Goal: Communication & Community: Answer question/provide support

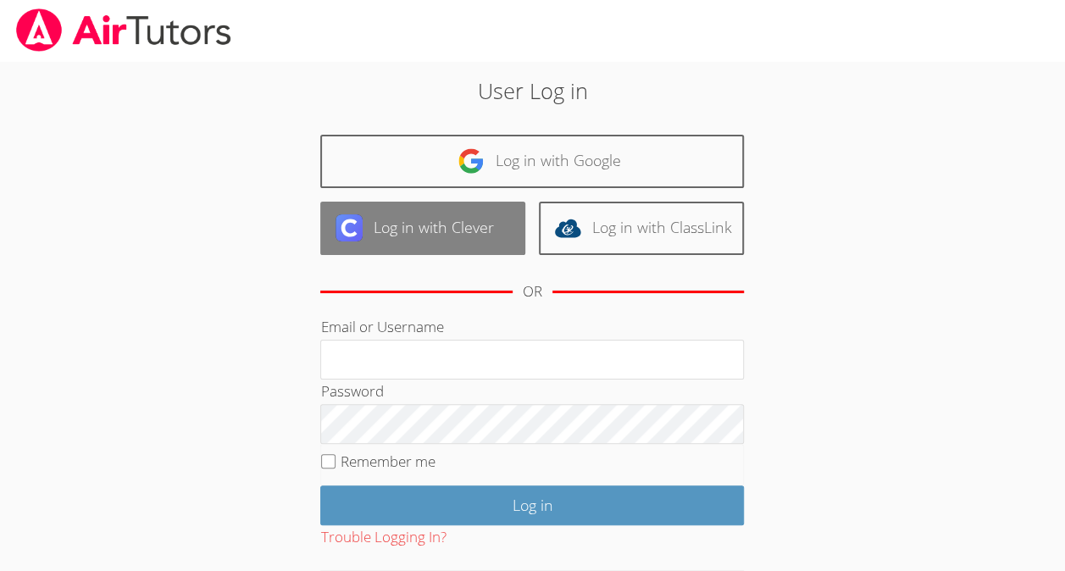
click at [451, 223] on link "Log in with Clever" at bounding box center [422, 228] width 205 height 53
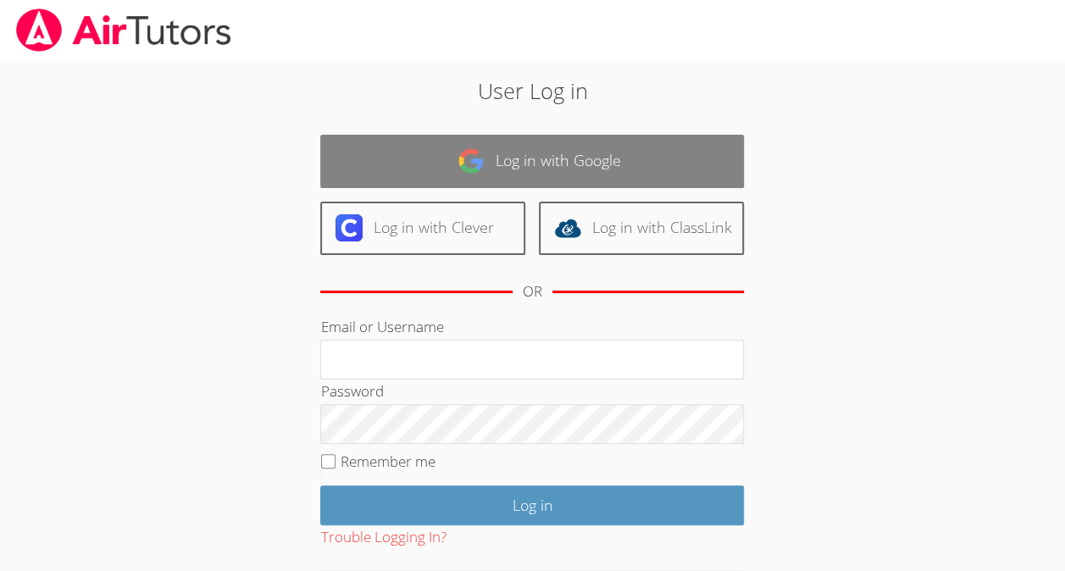
click at [432, 183] on link "Log in with Google" at bounding box center [532, 161] width 424 height 53
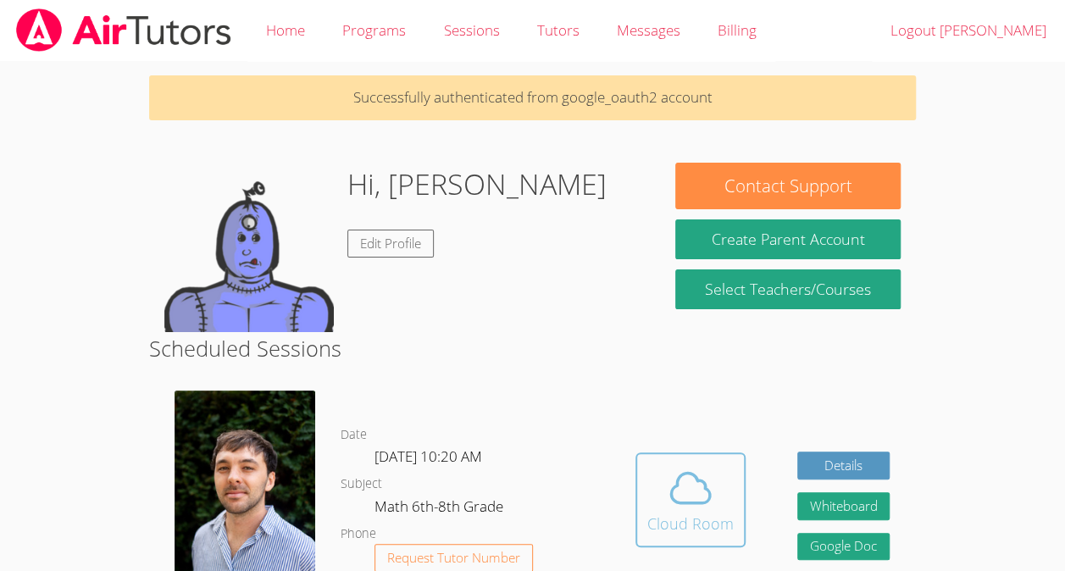
click at [674, 506] on icon at bounding box center [690, 487] width 47 height 47
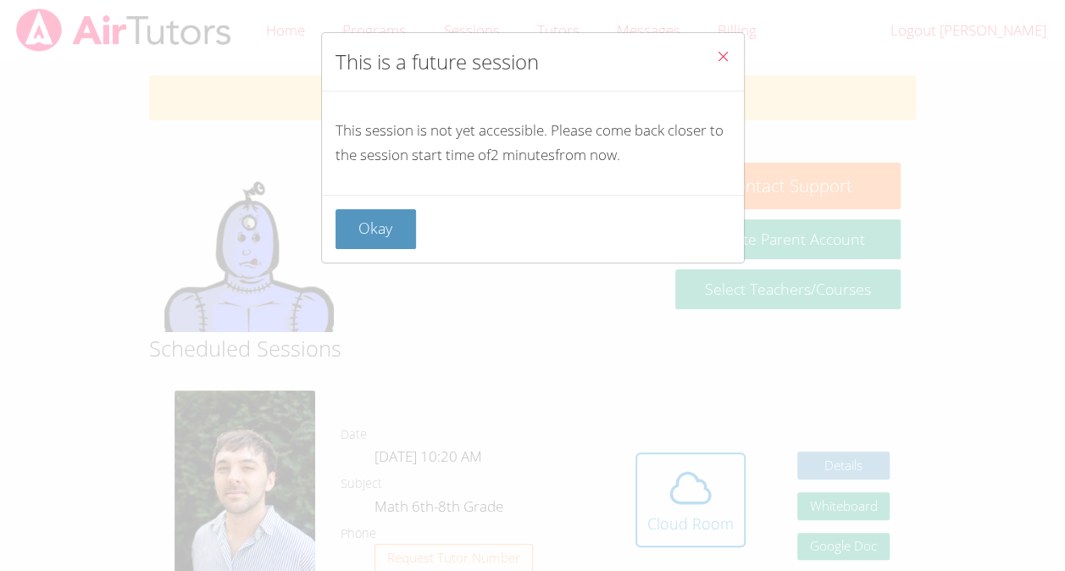
click at [436, 225] on div "Okay" at bounding box center [533, 229] width 395 height 40
click at [411, 219] on button "Okay" at bounding box center [376, 229] width 81 height 40
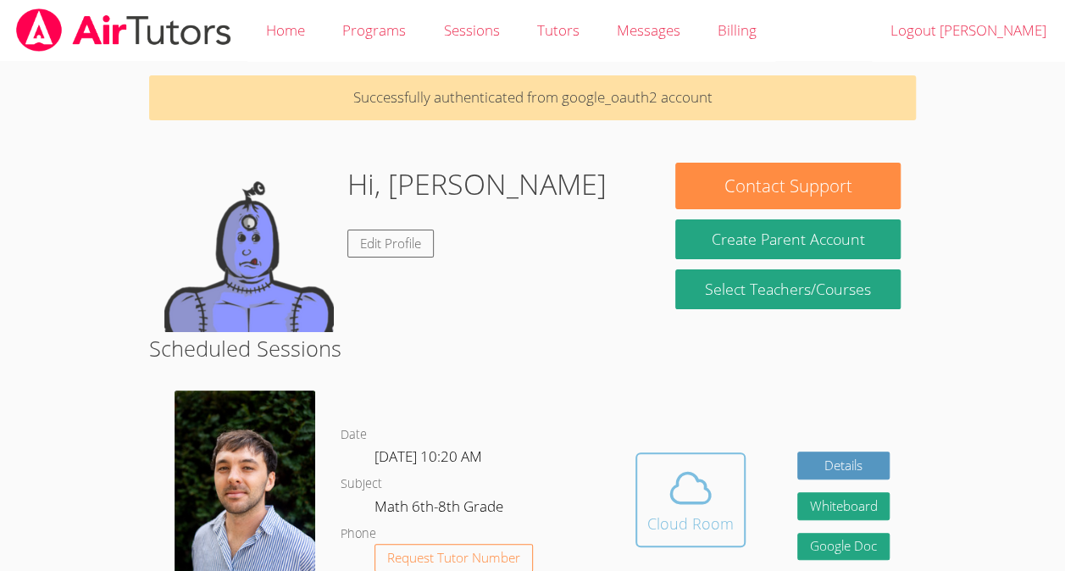
click at [677, 495] on icon at bounding box center [690, 488] width 39 height 30
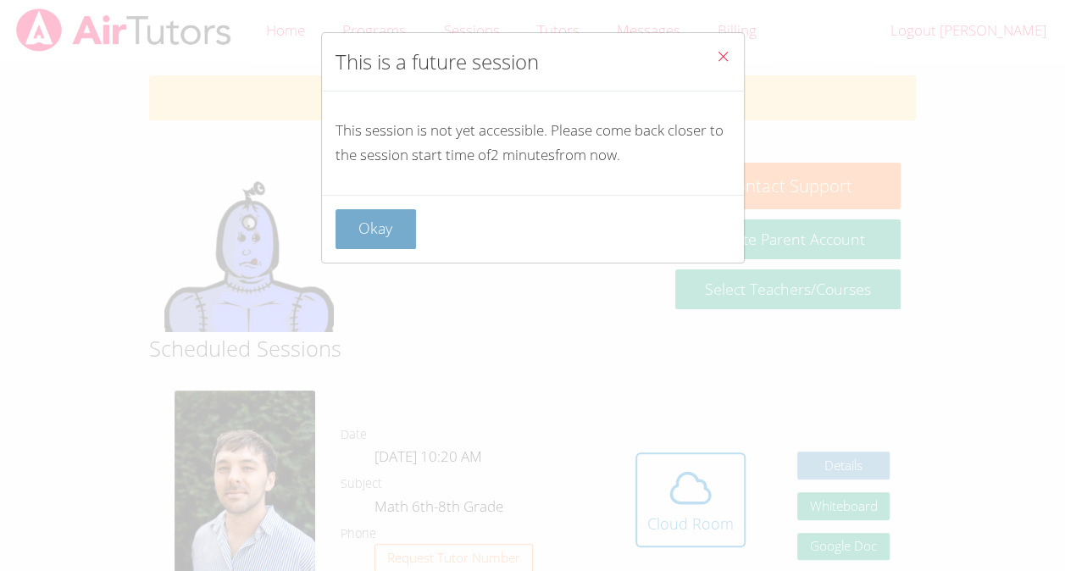
click at [391, 209] on button "Okay" at bounding box center [376, 229] width 81 height 40
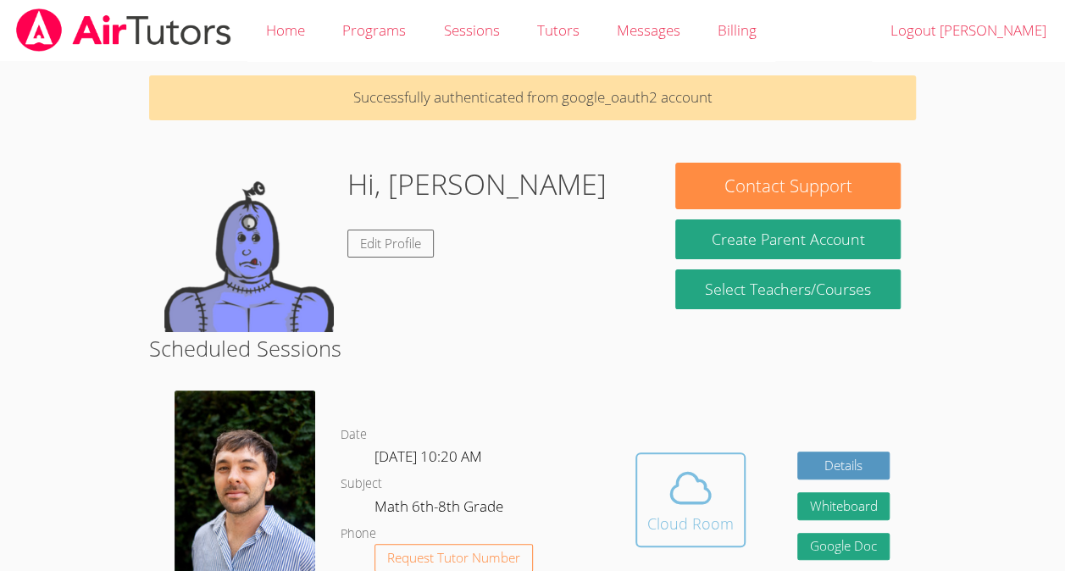
click at [681, 536] on div "Cloud Room" at bounding box center [690, 524] width 86 height 24
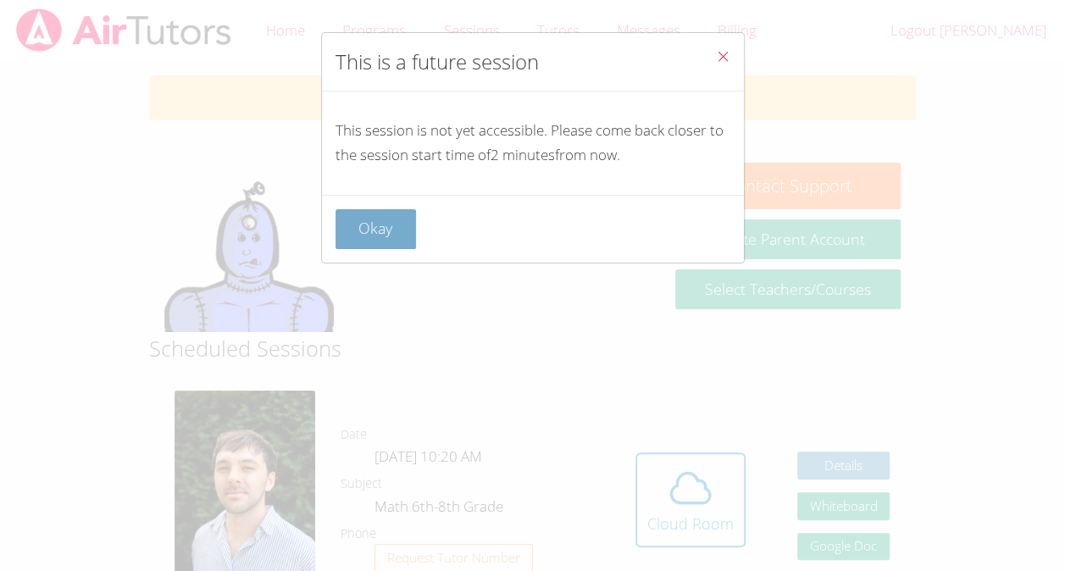
click at [408, 219] on button "Okay" at bounding box center [376, 229] width 81 height 40
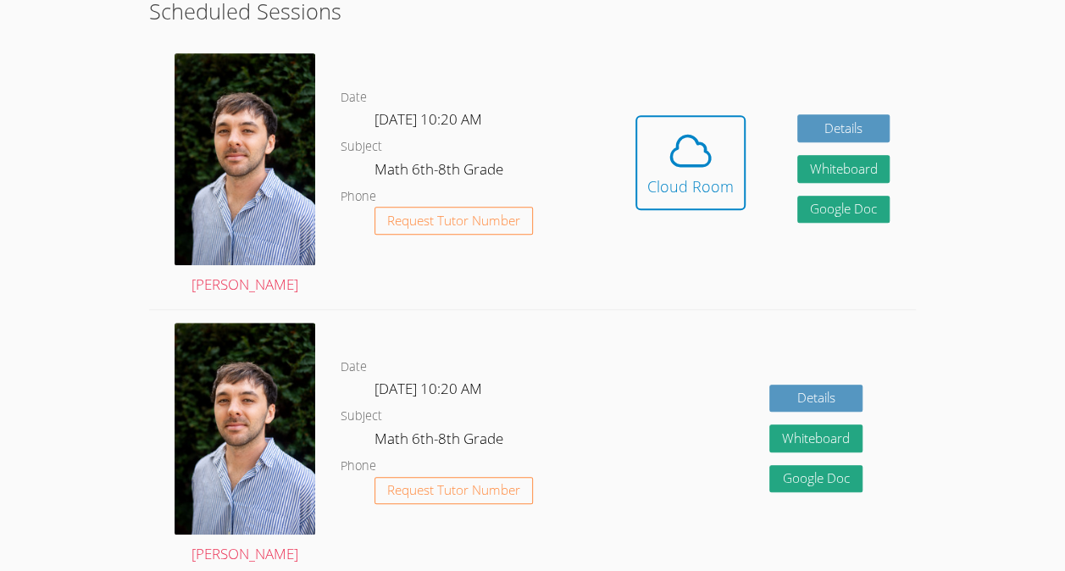
scroll to position [338, 0]
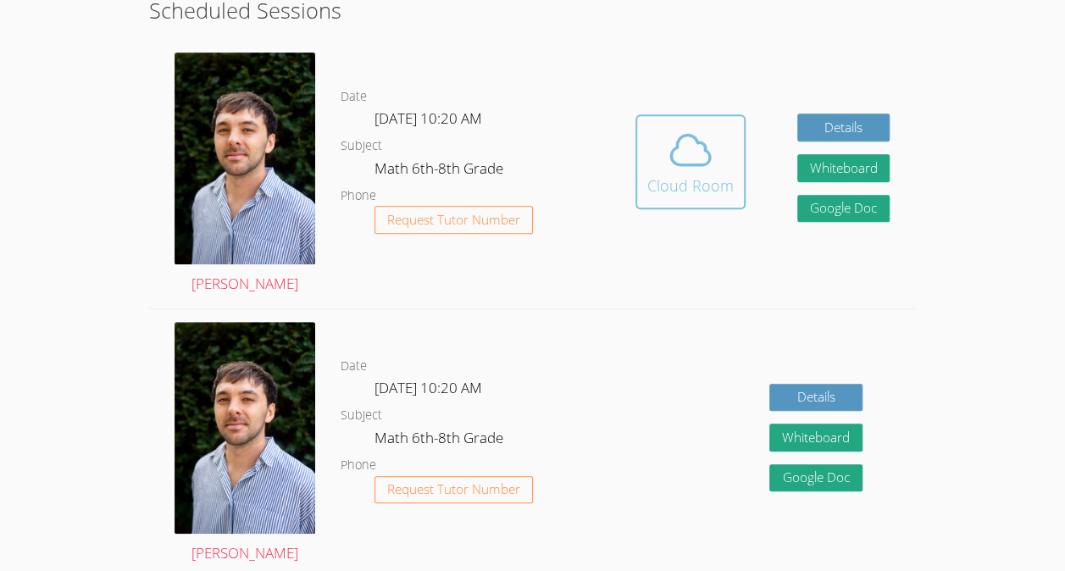
click at [662, 197] on div "Cloud Room" at bounding box center [690, 186] width 86 height 24
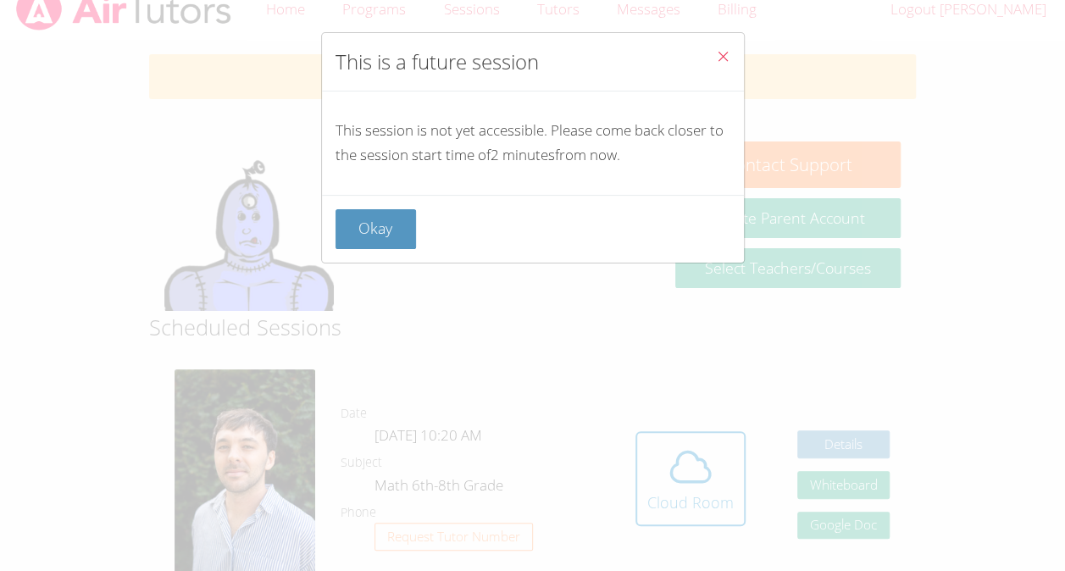
scroll to position [0, 0]
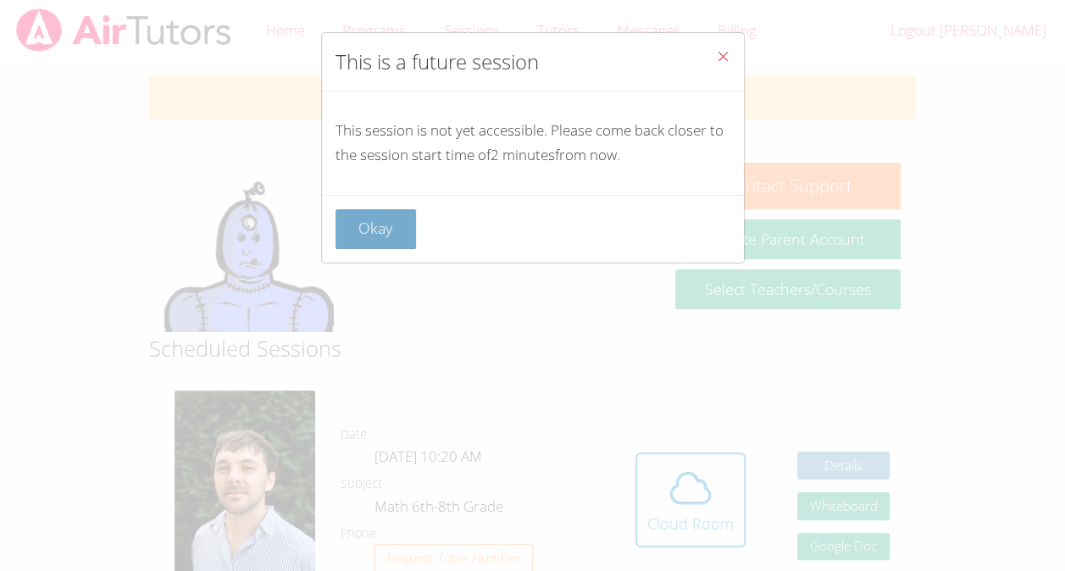
click at [412, 211] on button "Okay" at bounding box center [376, 229] width 81 height 40
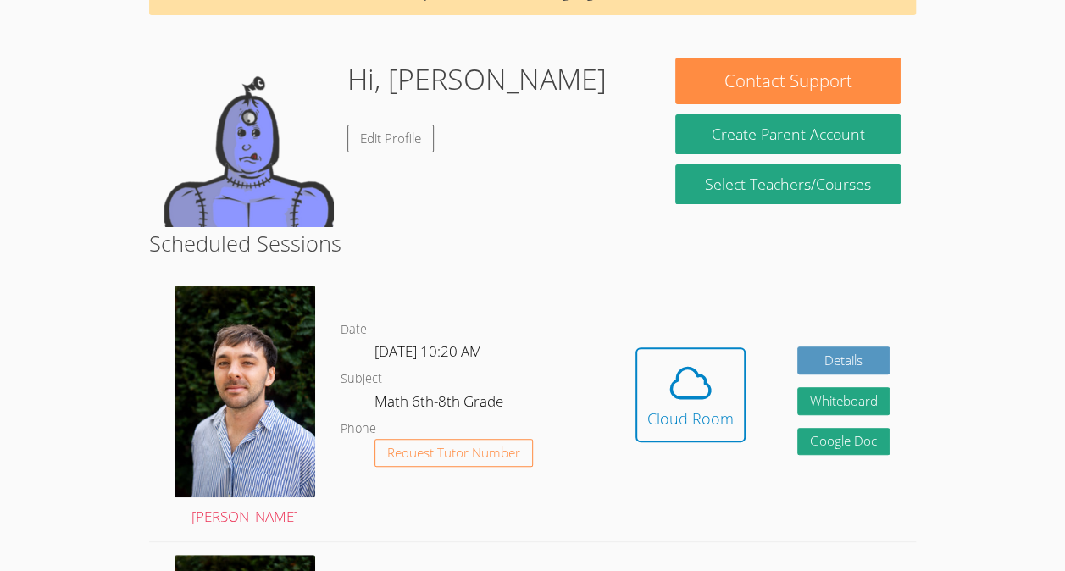
scroll to position [145, 0]
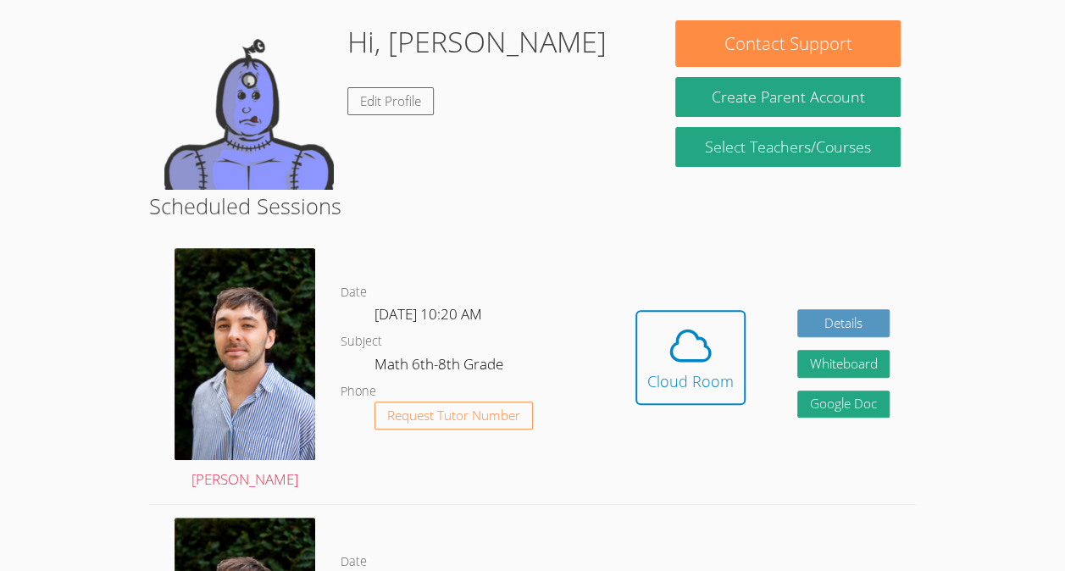
click at [697, 441] on div "Hidden Cloud Room Details Whiteboard Hidden Google Doc" at bounding box center [762, 370] width 307 height 269
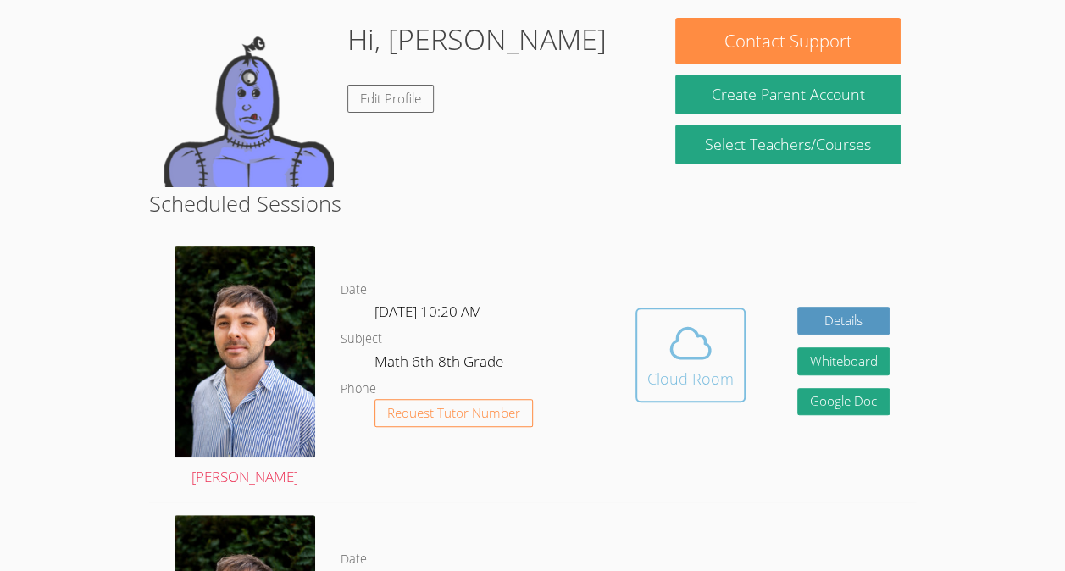
click at [688, 367] on icon at bounding box center [690, 342] width 47 height 47
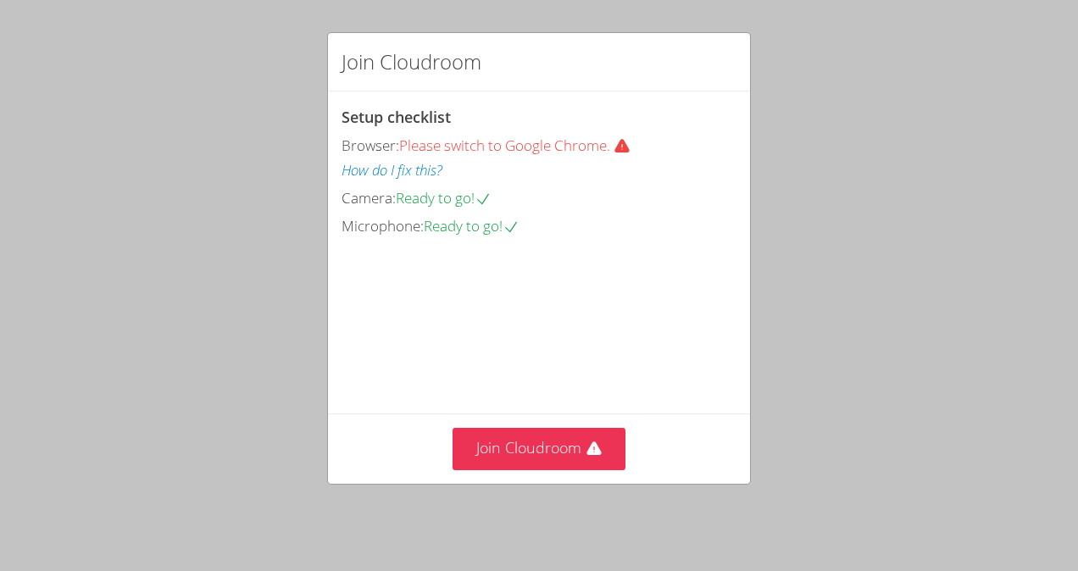
click at [530, 476] on div "Join Cloudroom" at bounding box center [539, 448] width 422 height 69
click at [563, 450] on button "Join Cloudroom" at bounding box center [539, 449] width 174 height 42
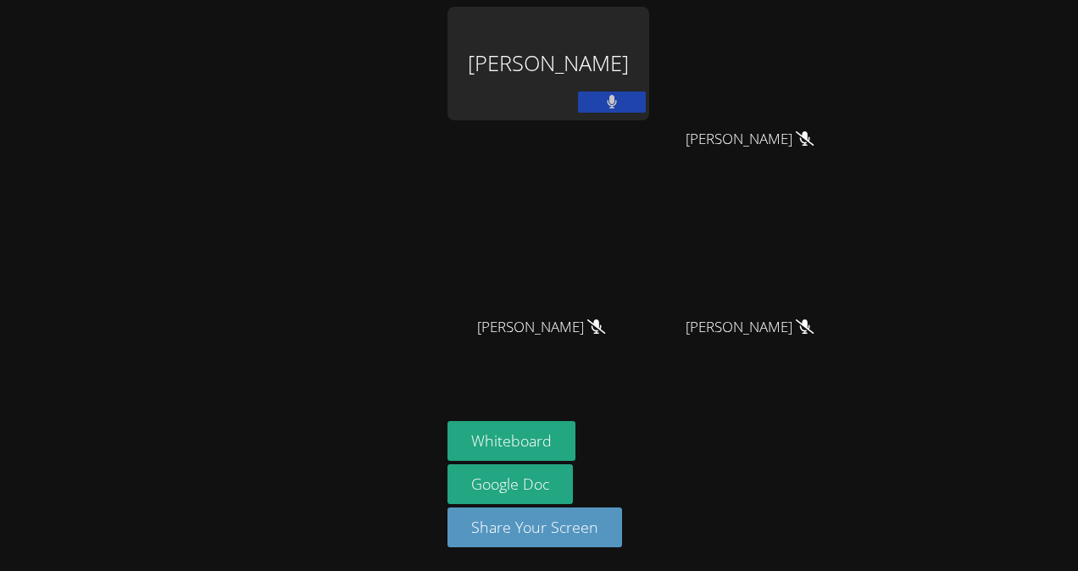
click at [618, 114] on div at bounding box center [612, 104] width 68 height 25
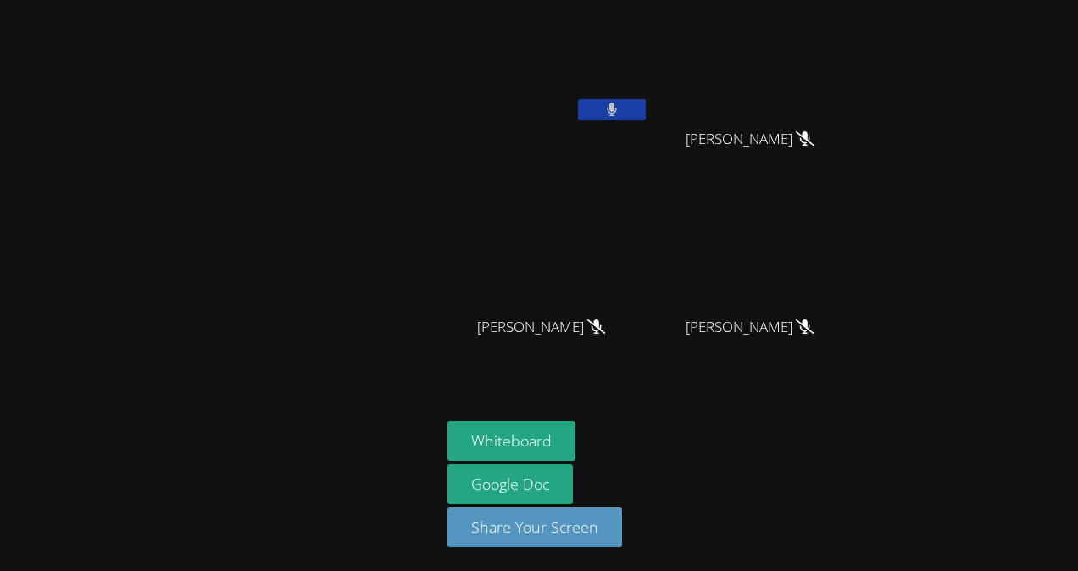
click at [618, 108] on button at bounding box center [612, 109] width 68 height 21
click at [861, 310] on aside "Michelle Argueta Turcios Ashelly Bontempo Dionisio Ashelly Bontempo Dionisio De…" at bounding box center [653, 285] width 424 height 571
click at [319, 342] on div at bounding box center [220, 286] width 427 height 558
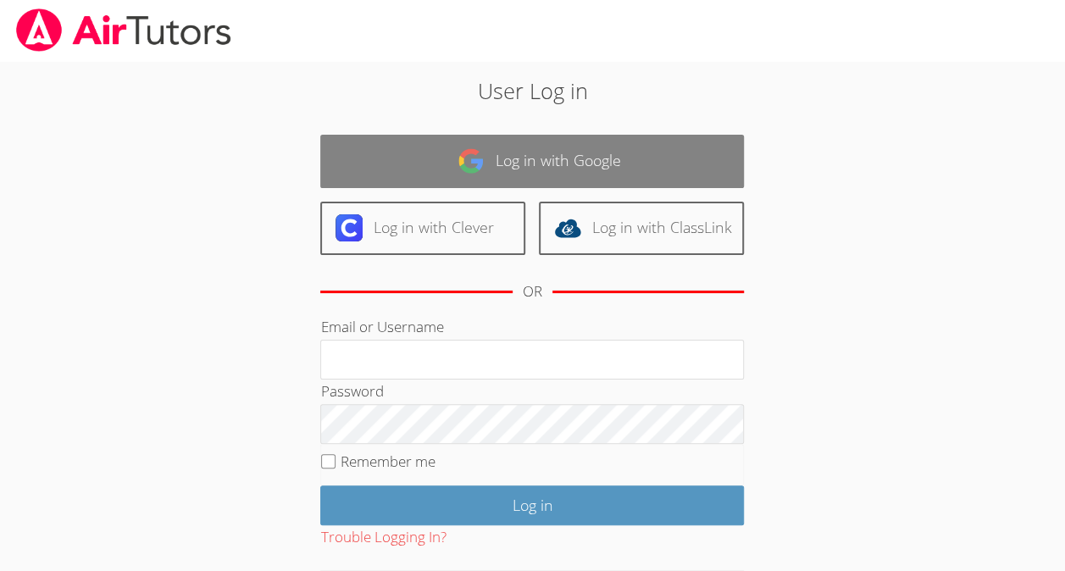
click at [403, 173] on link "Log in with Google" at bounding box center [532, 161] width 424 height 53
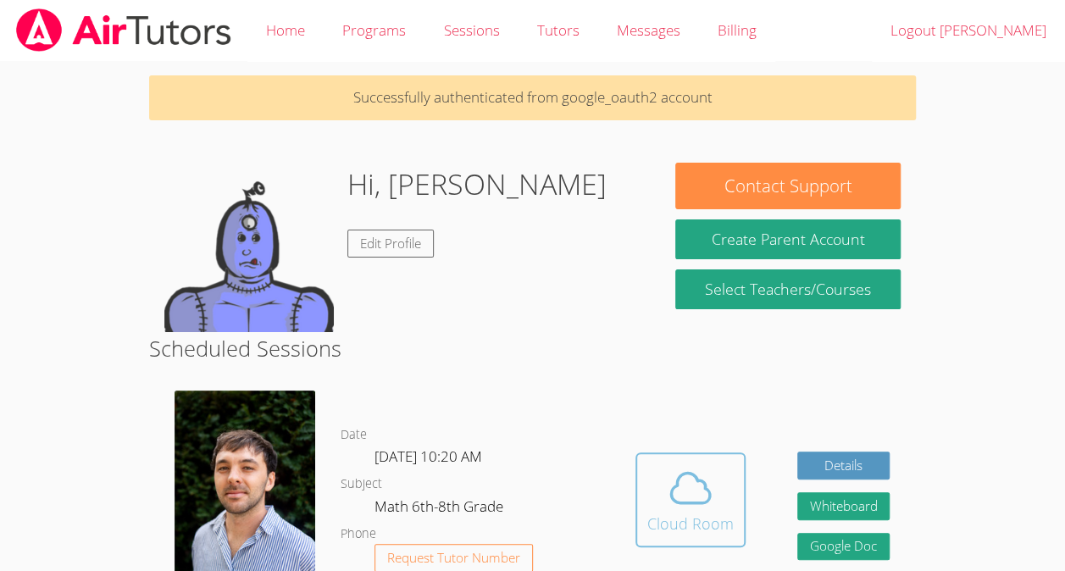
click at [701, 535] on div "Cloud Room" at bounding box center [690, 524] width 86 height 24
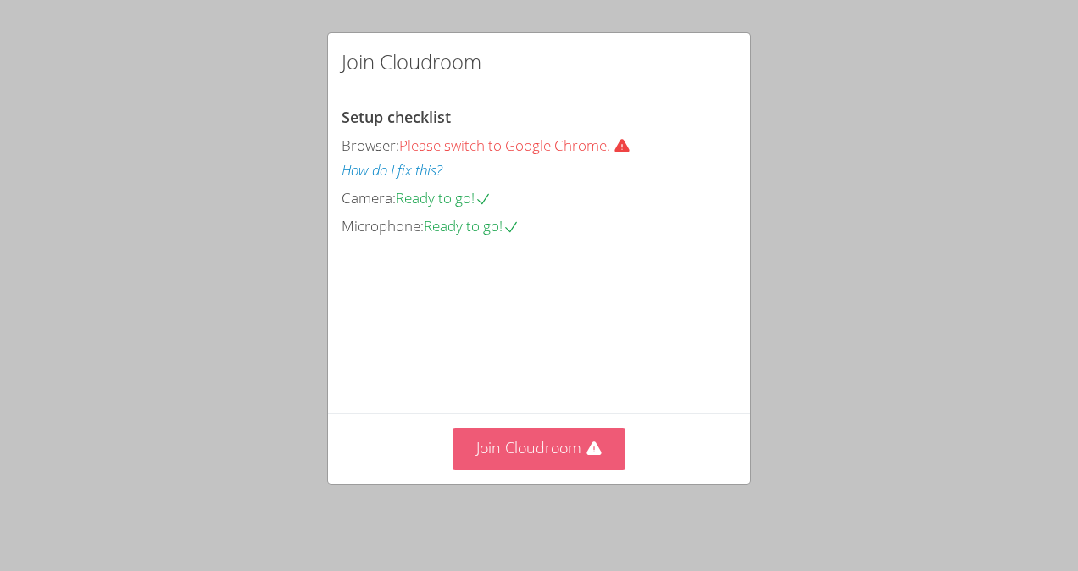
click at [542, 441] on button "Join Cloudroom" at bounding box center [539, 449] width 174 height 42
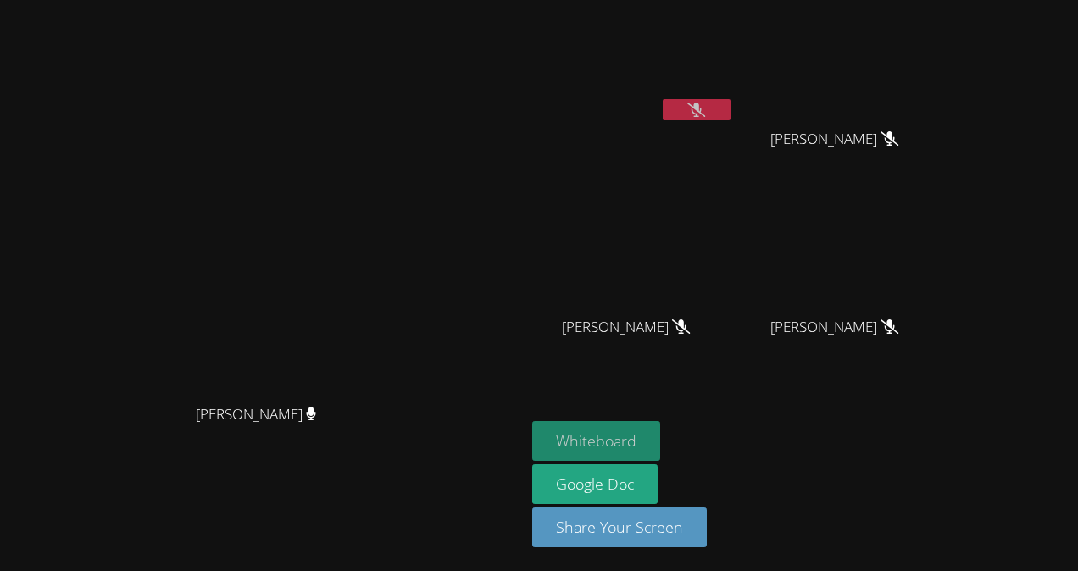
click at [660, 433] on button "Whiteboard" at bounding box center [596, 441] width 128 height 40
click at [705, 110] on icon at bounding box center [696, 110] width 18 height 14
click at [702, 110] on icon at bounding box center [696, 110] width 10 height 14
click at [705, 111] on icon at bounding box center [696, 110] width 18 height 14
click at [702, 112] on icon at bounding box center [696, 110] width 11 height 14
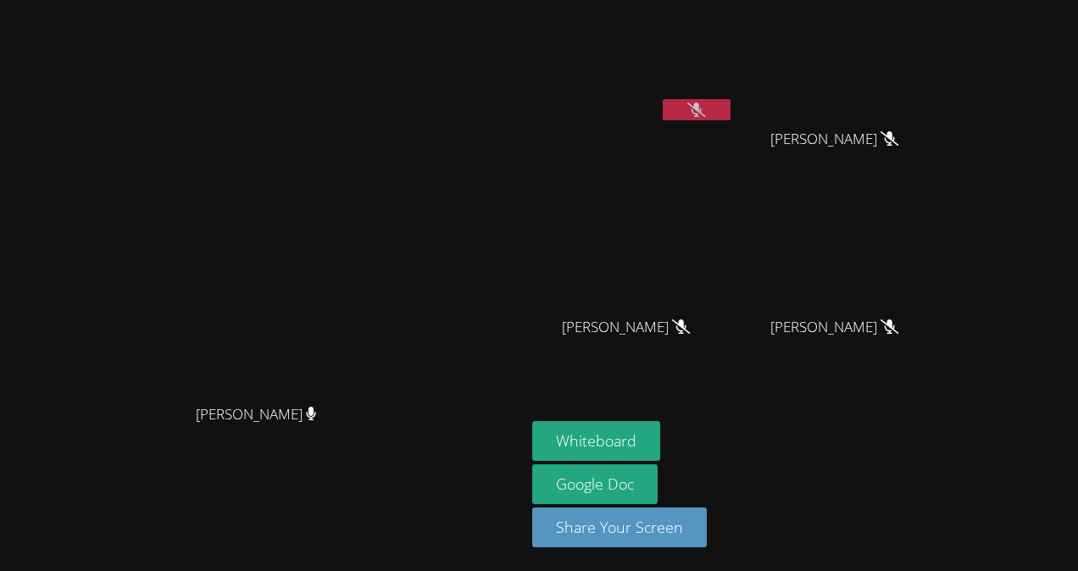
click at [705, 111] on icon at bounding box center [696, 110] width 18 height 14
click at [702, 112] on icon at bounding box center [696, 110] width 10 height 14
click at [705, 103] on icon at bounding box center [696, 110] width 18 height 14
click at [730, 111] on button at bounding box center [697, 109] width 68 height 21
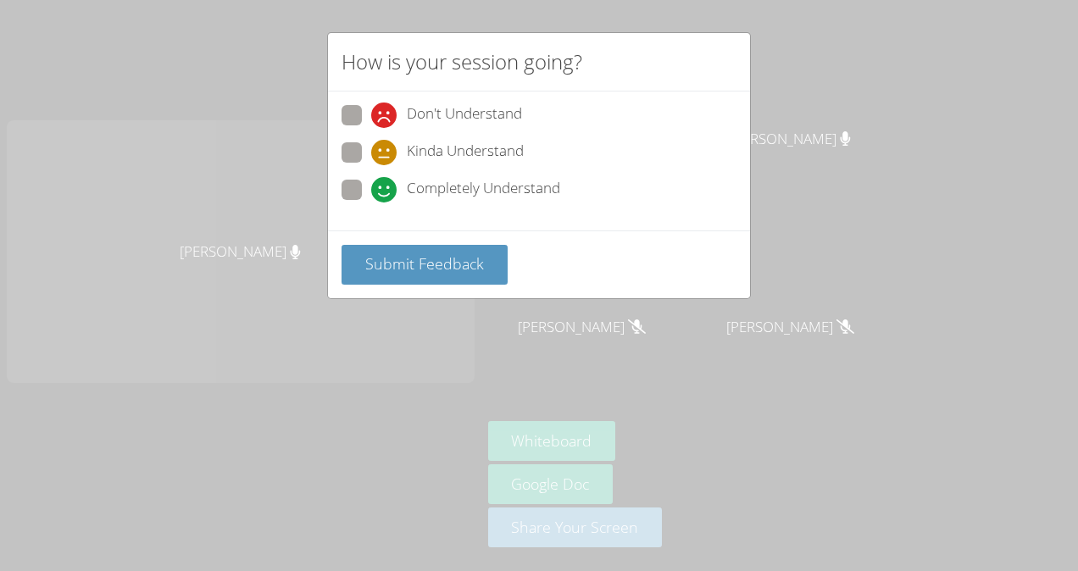
click at [450, 203] on div "Completely Understand" at bounding box center [538, 195] width 395 height 31
click at [474, 186] on span "Completely Understand" at bounding box center [483, 189] width 153 height 25
click at [386, 186] on input "Completely Understand" at bounding box center [378, 187] width 14 height 14
radio input "true"
click at [447, 261] on span "Submit Feedback" at bounding box center [424, 263] width 119 height 20
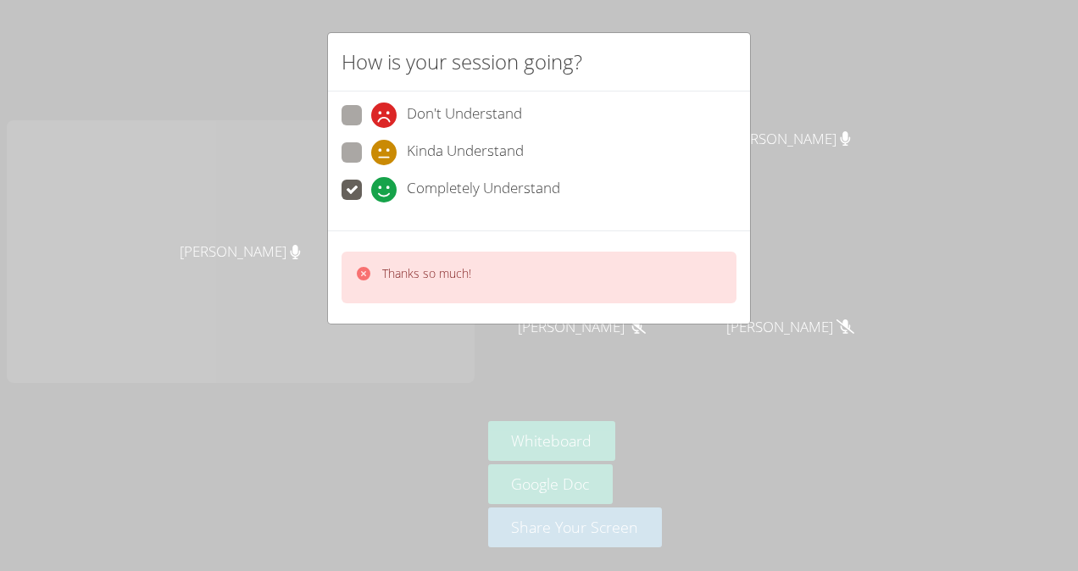
click at [805, 63] on div "How is your session going? Don't Understand Kinda Understand Completely Underst…" at bounding box center [539, 285] width 1078 height 571
click at [813, 151] on div "How is your session going? Don't Understand Kinda Understand Completely Underst…" at bounding box center [539, 285] width 1078 height 571
click at [803, 157] on div "How is your session going? Don't Understand Kinda Understand Completely Underst…" at bounding box center [539, 285] width 1078 height 571
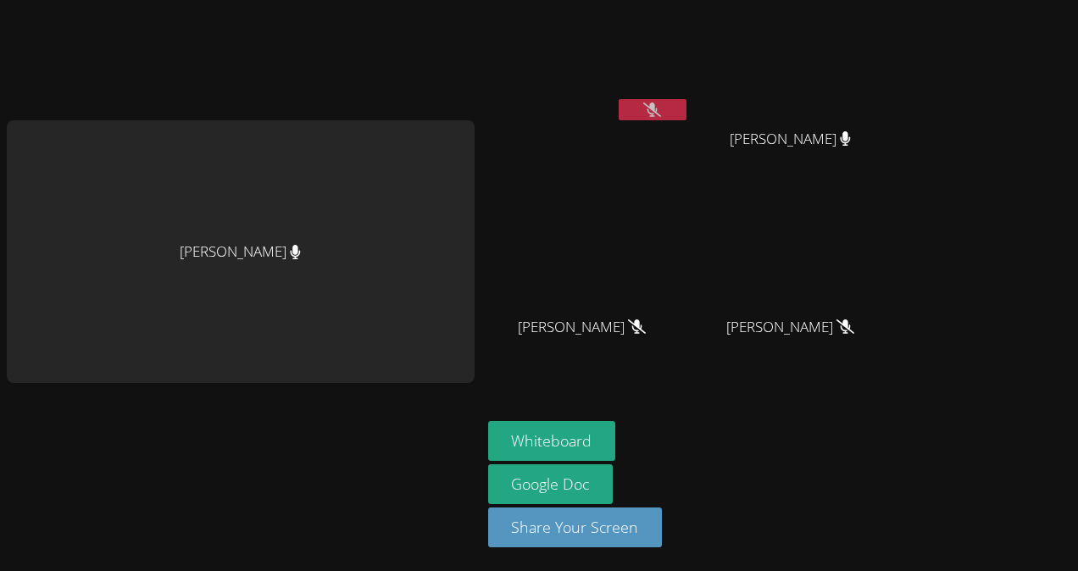
click at [677, 107] on button at bounding box center [653, 109] width 68 height 21
click at [683, 112] on button at bounding box center [653, 109] width 68 height 21
click at [686, 110] on button at bounding box center [653, 109] width 68 height 21
click at [686, 106] on button at bounding box center [653, 109] width 68 height 21
